Goal: Transaction & Acquisition: Book appointment/travel/reservation

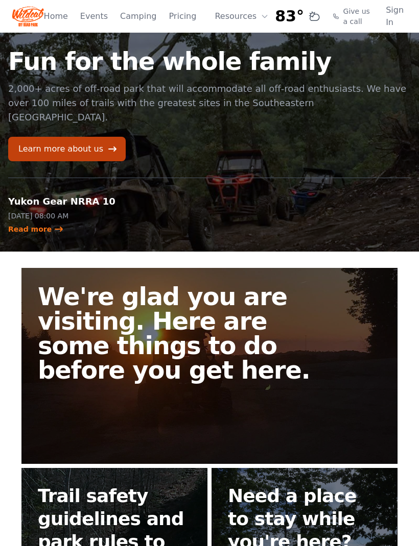
click at [70, 137] on link "Learn more about us" at bounding box center [66, 149] width 117 height 25
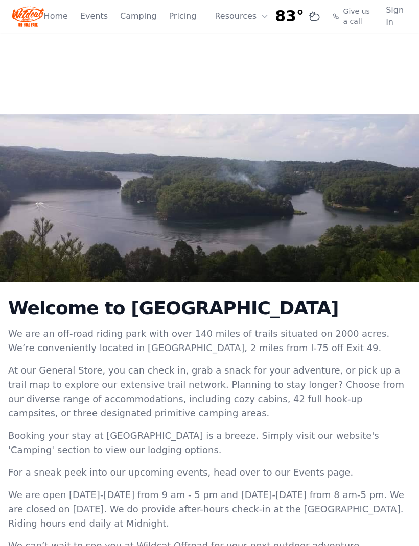
click at [51, 18] on link "Home" at bounding box center [56, 16] width 24 height 12
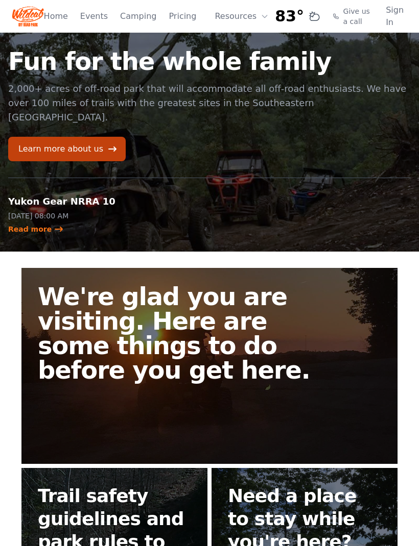
click at [232, 18] on button "Resources" at bounding box center [241, 16] width 66 height 20
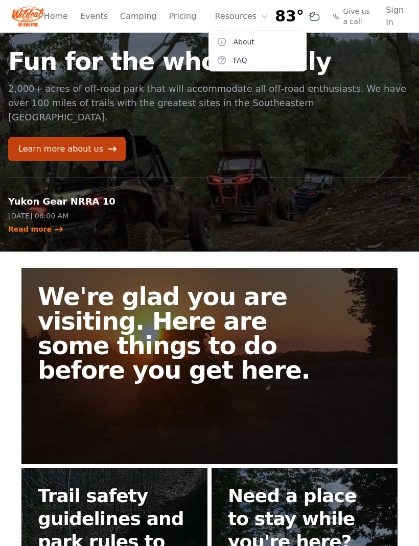
click at [235, 60] on link "FAQ" at bounding box center [257, 60] width 98 height 18
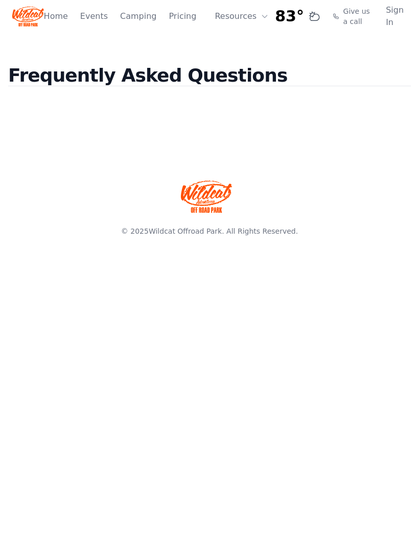
click at [94, 16] on link "Events" at bounding box center [94, 16] width 28 height 12
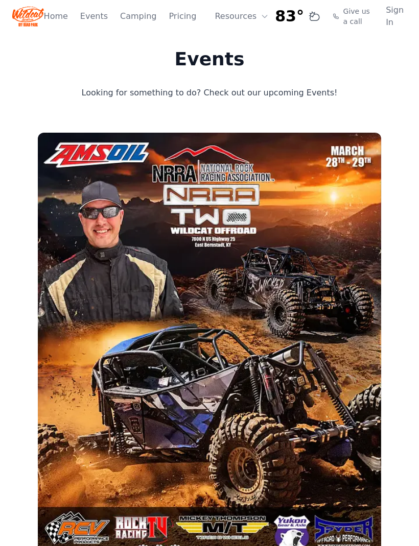
click at [31, 20] on img at bounding box center [28, 16] width 32 height 25
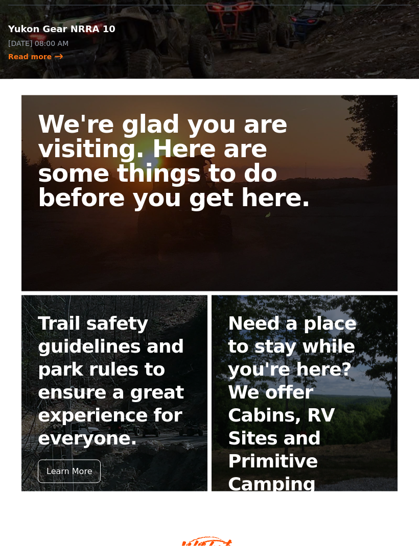
scroll to position [188, 0]
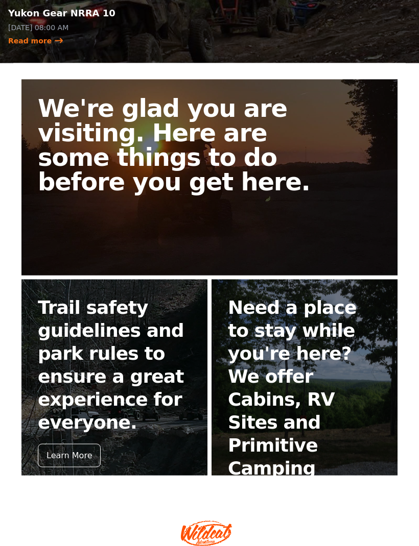
click at [255, 490] on div "Book Now" at bounding box center [257, 501] width 58 height 23
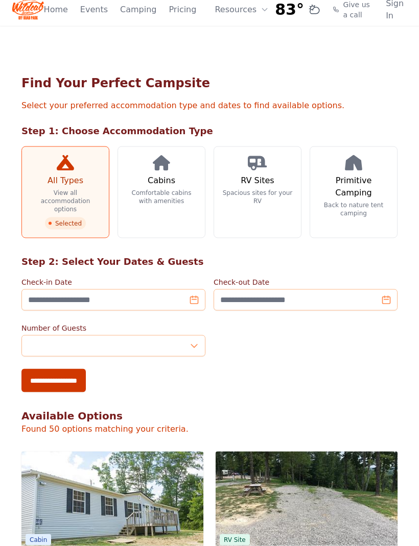
scroll to position [5, 0]
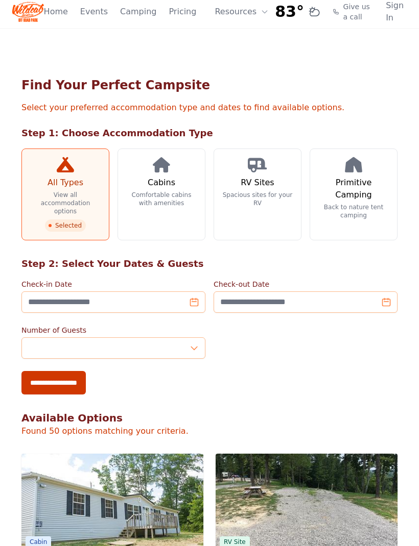
click at [165, 186] on h3 "Cabins" at bounding box center [162, 183] width 28 height 12
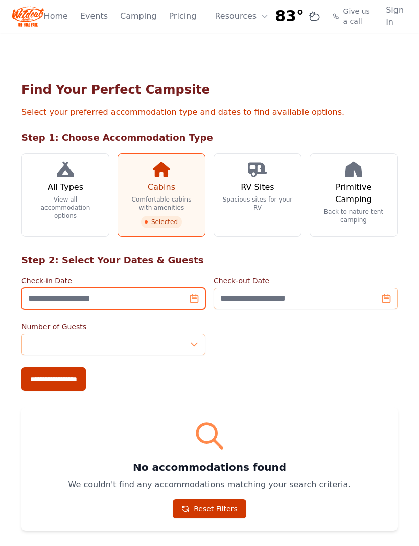
click at [189, 296] on input "Check-in Date" at bounding box center [113, 298] width 184 height 21
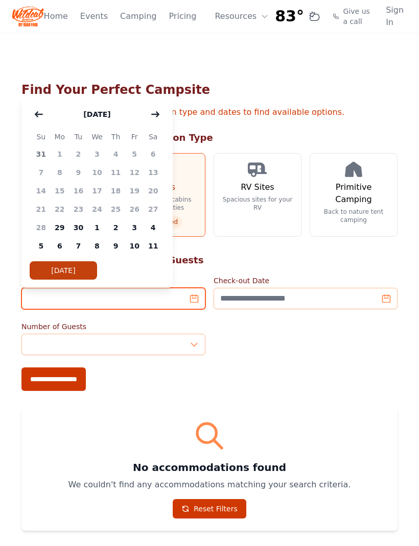
scroll to position [5, 0]
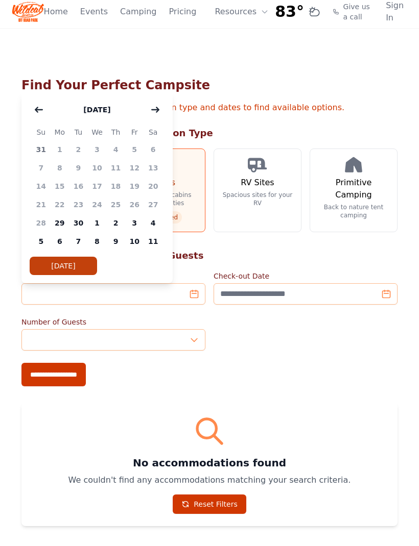
click at [153, 108] on icon "button" at bounding box center [155, 110] width 8 height 8
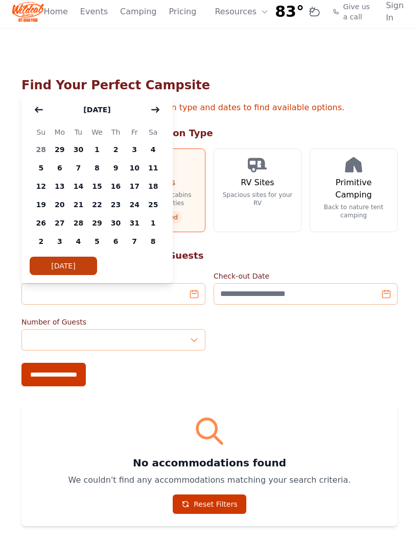
click at [152, 110] on icon "button" at bounding box center [155, 109] width 7 height 5
click at [148, 110] on button "button" at bounding box center [155, 110] width 18 height 20
click at [154, 114] on button "button" at bounding box center [155, 110] width 18 height 20
click at [131, 189] on span "16" at bounding box center [134, 186] width 19 height 18
type input "**********"
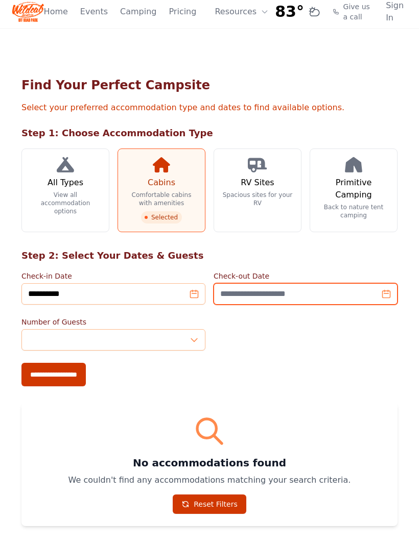
click at [371, 302] on input "Check-out Date" at bounding box center [305, 293] width 184 height 21
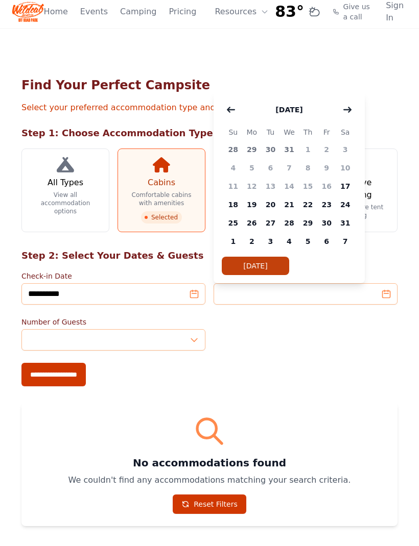
click at [234, 205] on span "18" at bounding box center [233, 205] width 19 height 18
type input "**********"
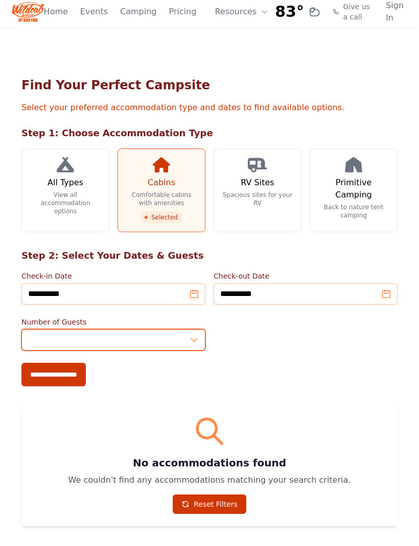
click at [192, 340] on input "*" at bounding box center [113, 339] width 184 height 21
type input "*"
click at [72, 373] on input "**********" at bounding box center [53, 374] width 64 height 23
type input "**********"
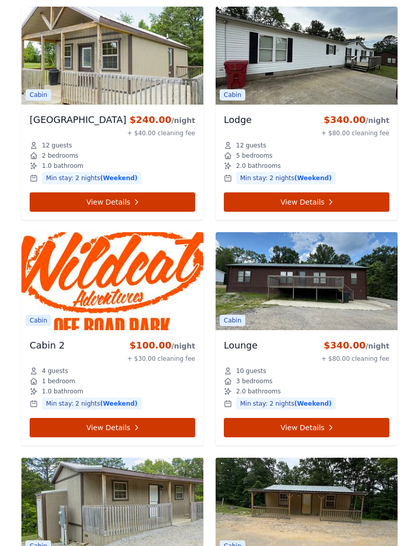
scroll to position [751, 0]
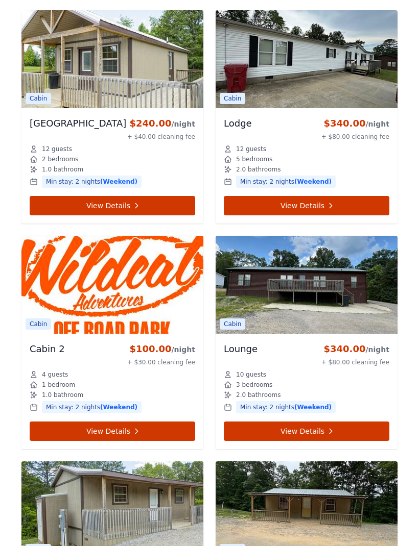
click at [364, 260] on img at bounding box center [306, 285] width 182 height 98
click at [336, 433] on link "View Details" at bounding box center [306, 431] width 165 height 19
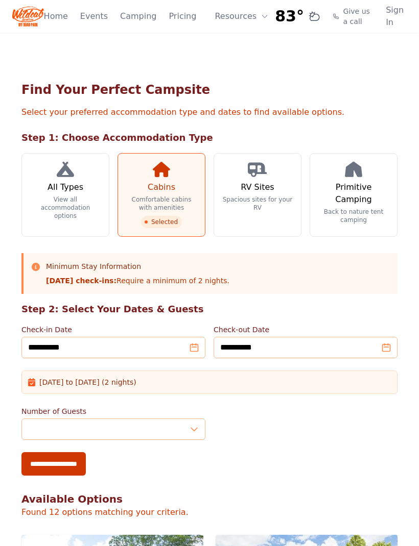
click at [182, 20] on link "Pricing" at bounding box center [182, 16] width 28 height 12
